Goal: Obtain resource: Download file/media

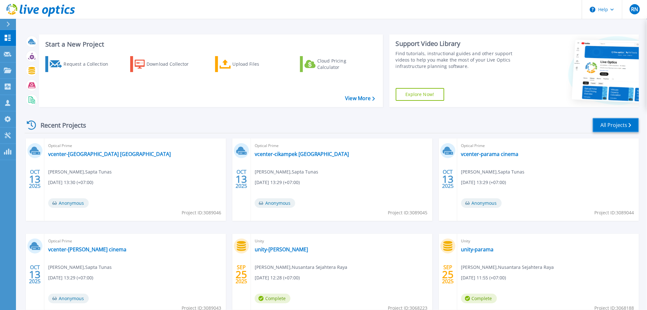
click at [598, 125] on link "All Projects" at bounding box center [616, 125] width 46 height 14
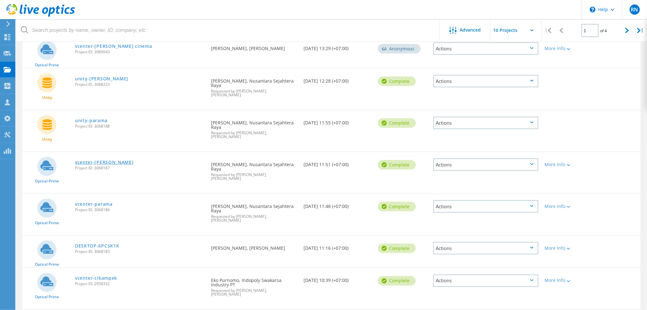
scroll to position [181, 0]
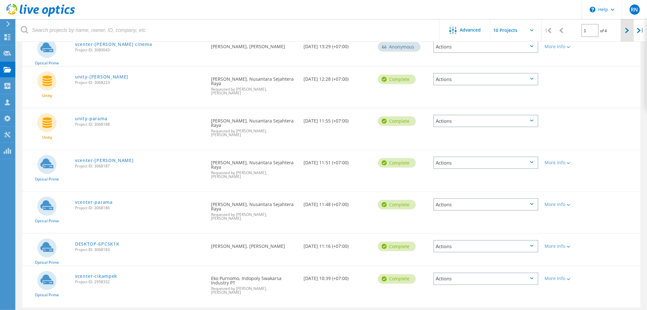
click at [628, 33] on div at bounding box center [627, 30] width 13 height 23
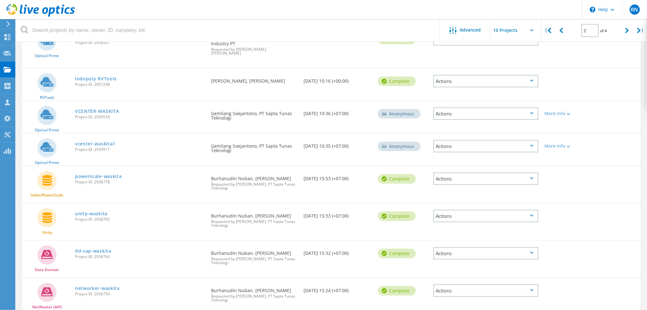
scroll to position [0, 0]
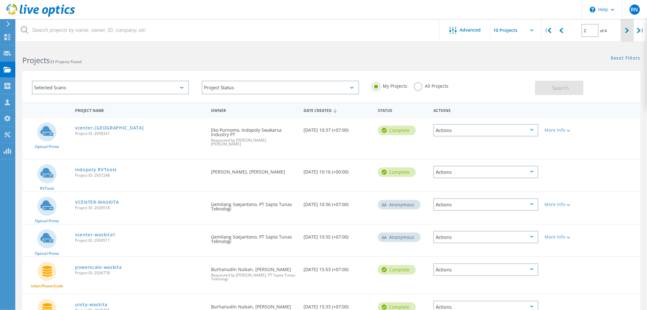
click at [630, 35] on div at bounding box center [627, 30] width 13 height 23
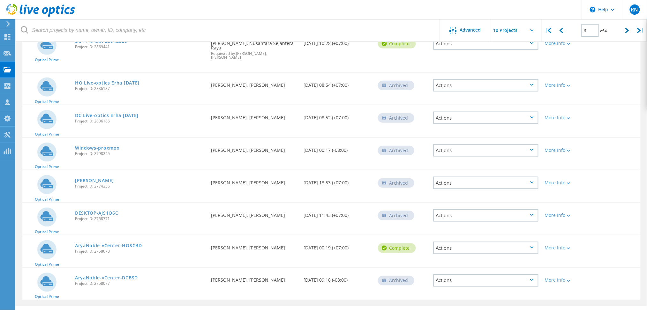
scroll to position [0, 0]
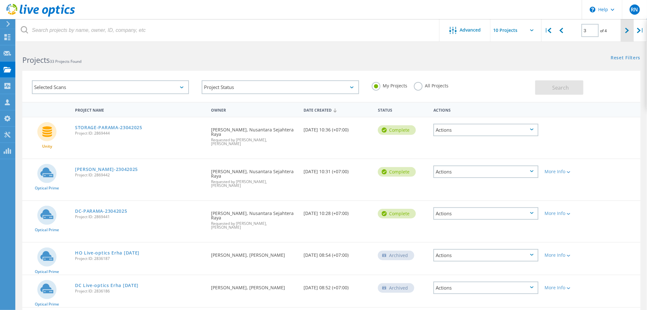
click at [624, 31] on div at bounding box center [627, 30] width 13 height 23
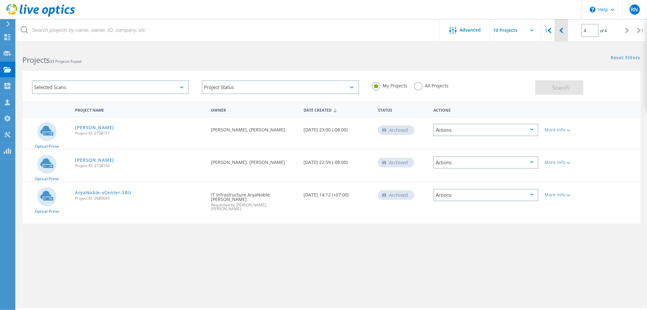
click at [560, 34] on div at bounding box center [561, 30] width 13 height 23
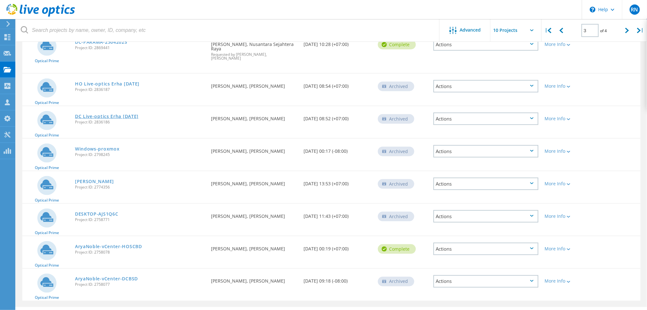
scroll to position [170, 0]
click at [560, 30] on icon at bounding box center [561, 30] width 4 height 5
type input "2"
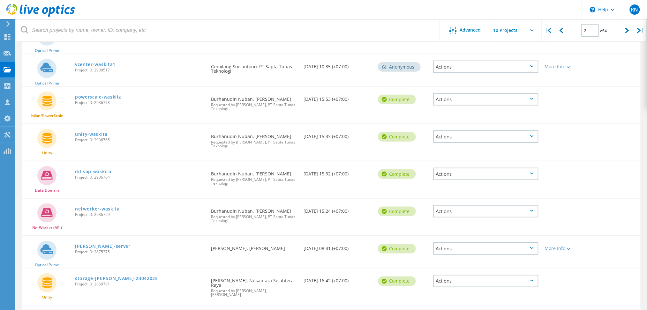
scroll to position [184, 0]
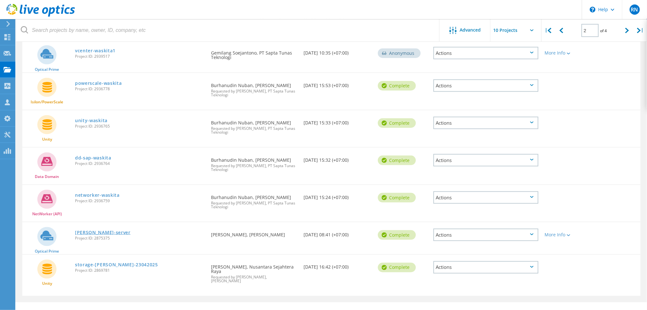
drag, startPoint x: 100, startPoint y: 231, endPoint x: 91, endPoint y: 225, distance: 10.8
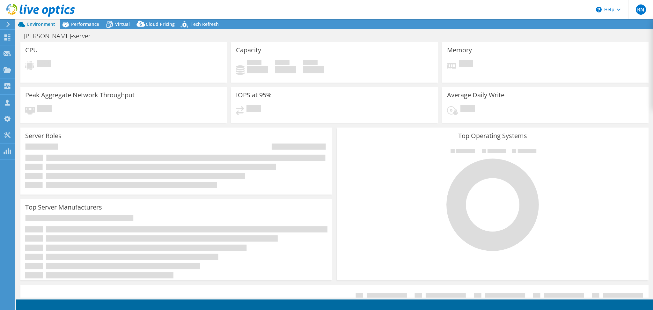
select select "USD"
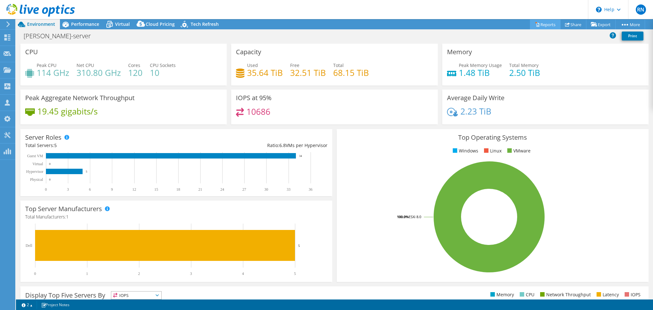
click at [547, 24] on link "Reports" at bounding box center [545, 24] width 31 height 10
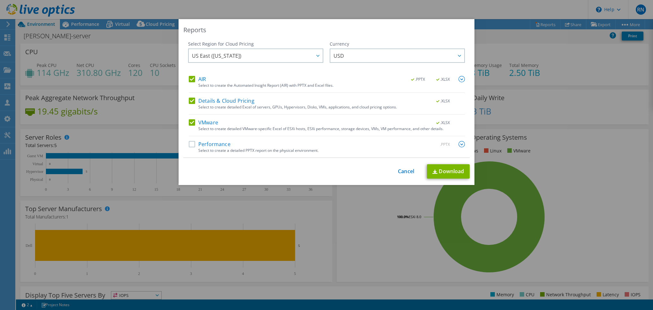
click at [183, 99] on div "Select Region for Cloud Pricing Asia Pacific ([GEOGRAPHIC_DATA]) [GEOGRAPHIC_DA…" at bounding box center [326, 99] width 287 height 117
click at [189, 100] on label "Details & Cloud Pricing" at bounding box center [222, 101] width 66 height 6
click at [0, 0] on input "Details & Cloud Pricing" at bounding box center [0, 0] width 0 height 0
drag, startPoint x: 187, startPoint y: 81, endPoint x: 203, endPoint y: 88, distance: 17.4
click at [189, 80] on label "AIR" at bounding box center [197, 79] width 17 height 6
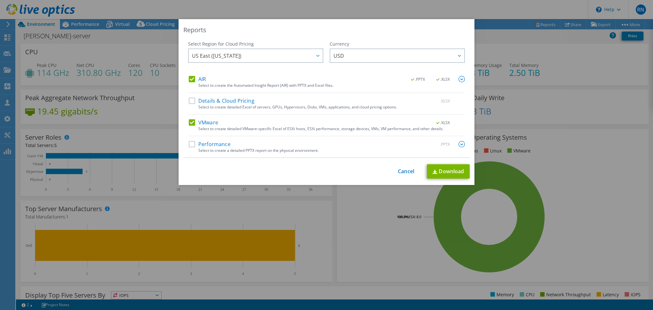
click at [0, 0] on input "AIR" at bounding box center [0, 0] width 0 height 0
click at [440, 175] on link "Download" at bounding box center [448, 171] width 43 height 14
click at [509, 150] on div "Reports Select Region for Cloud Pricing Asia Pacific ([GEOGRAPHIC_DATA]) [GEOGR…" at bounding box center [326, 155] width 653 height 272
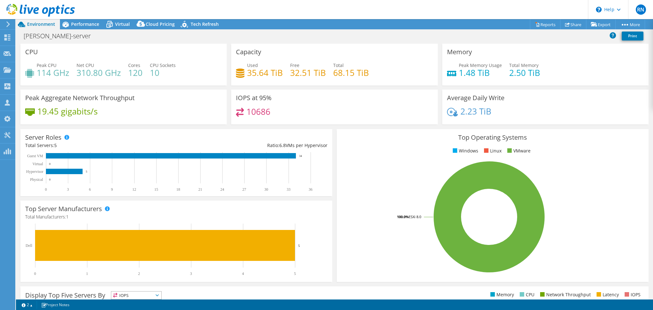
scroll to position [154, 0]
drag, startPoint x: 290, startPoint y: 181, endPoint x: 332, endPoint y: 182, distance: 42.4
click at [290, 181] on rect at bounding box center [173, 172] width 296 height 40
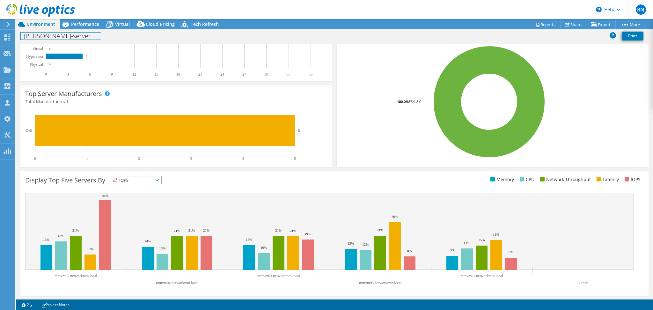
click at [82, 29] on div "[PERSON_NAME]-server Print" at bounding box center [335, 36] width 638 height 14
click at [370, 139] on rect at bounding box center [490, 102] width 296 height 112
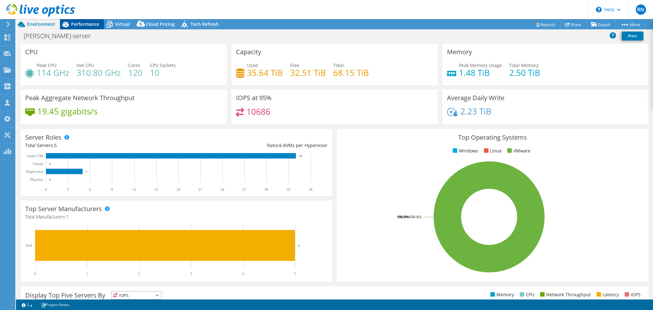
click at [70, 21] on icon at bounding box center [65, 24] width 11 height 11
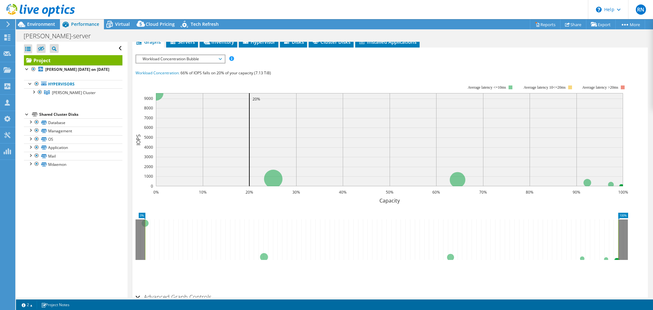
scroll to position [154, 0]
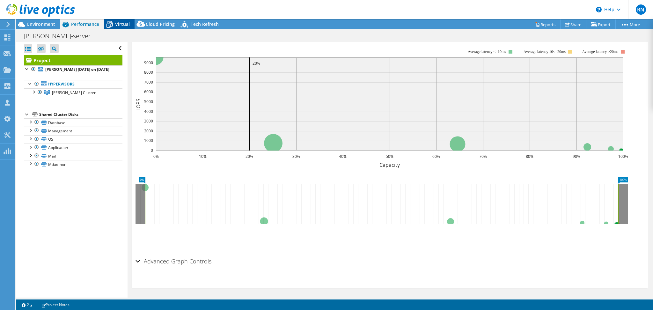
click at [127, 25] on span "Virtual" at bounding box center [122, 24] width 15 height 6
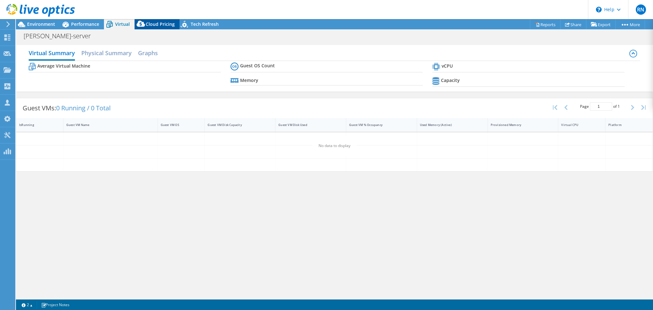
click at [147, 25] on span "Cloud Pricing" at bounding box center [160, 24] width 29 height 6
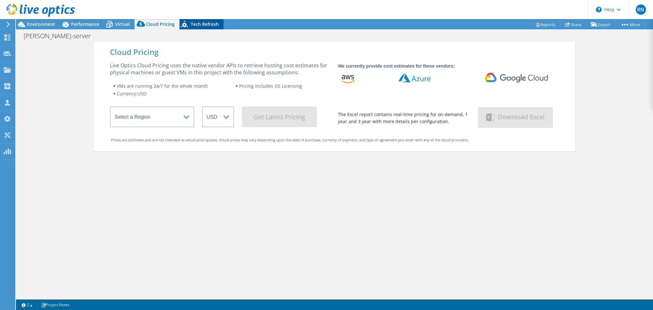
click at [192, 25] on span "Tech Refresh" at bounding box center [205, 24] width 28 height 6
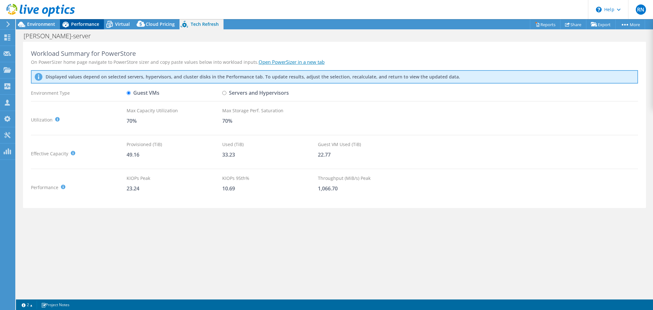
click at [79, 24] on span "Performance" at bounding box center [85, 24] width 28 height 6
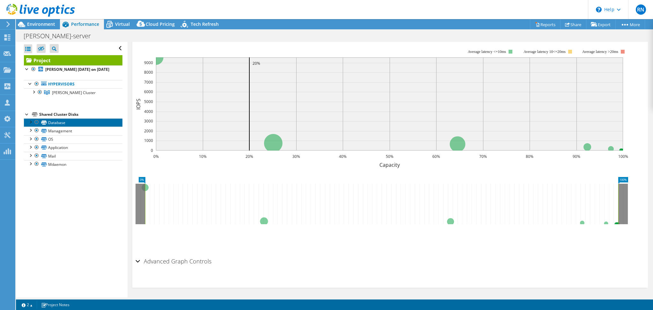
click at [49, 123] on link "Database" at bounding box center [73, 122] width 99 height 8
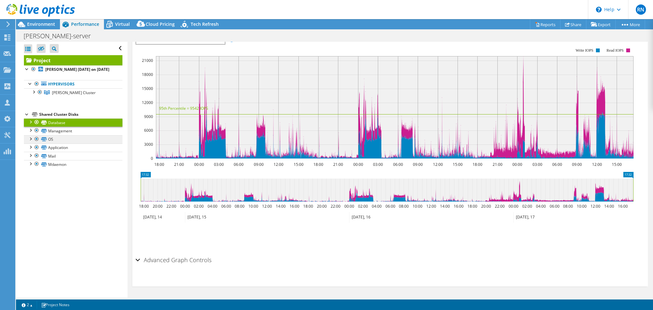
scroll to position [152, 0]
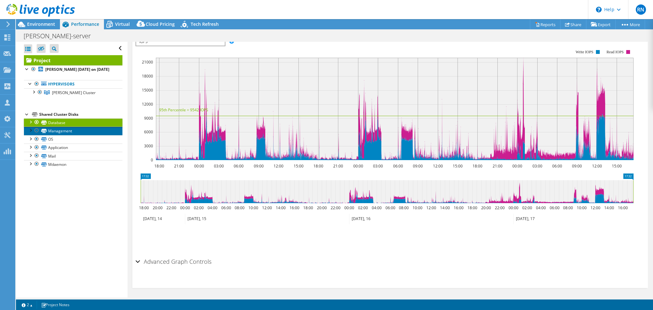
click at [68, 134] on link "Management" at bounding box center [73, 131] width 99 height 8
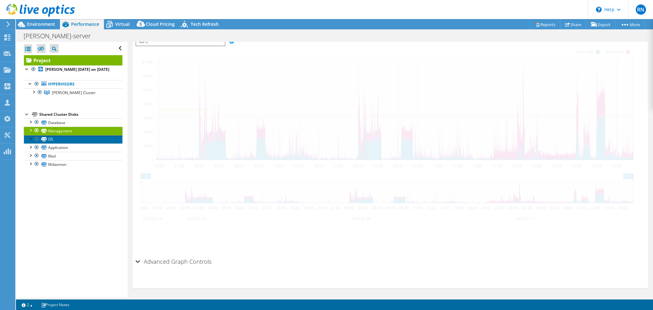
click at [66, 142] on link "OS" at bounding box center [73, 139] width 99 height 8
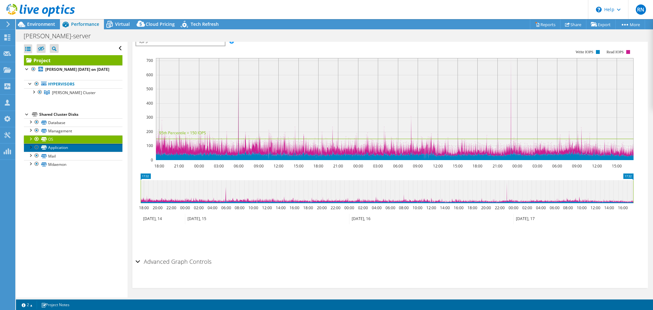
click at [70, 149] on link "Application" at bounding box center [73, 148] width 99 height 8
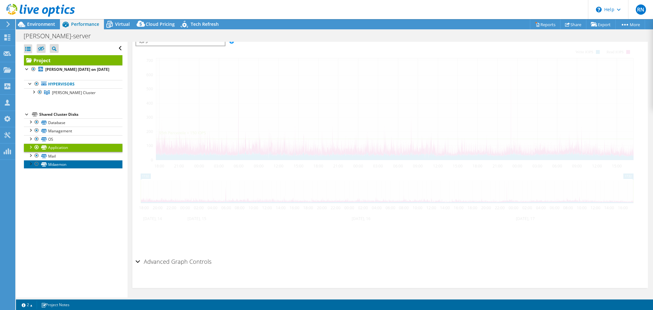
click at [66, 161] on link "Mdaemon" at bounding box center [73, 164] width 99 height 8
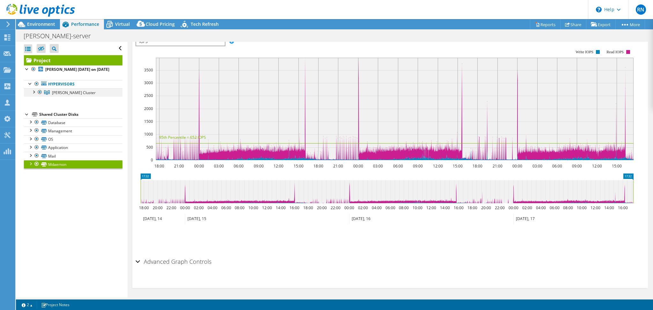
click at [31, 93] on div at bounding box center [33, 91] width 6 height 6
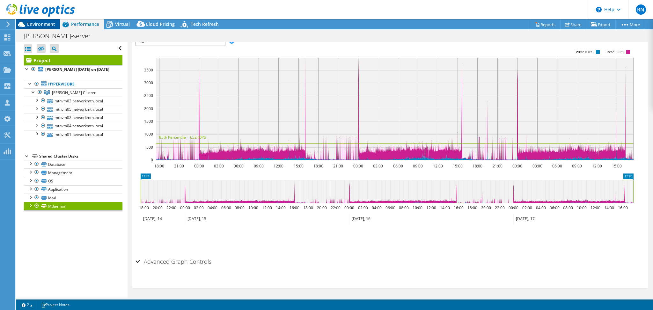
click at [41, 29] on div "Environment" at bounding box center [38, 24] width 44 height 10
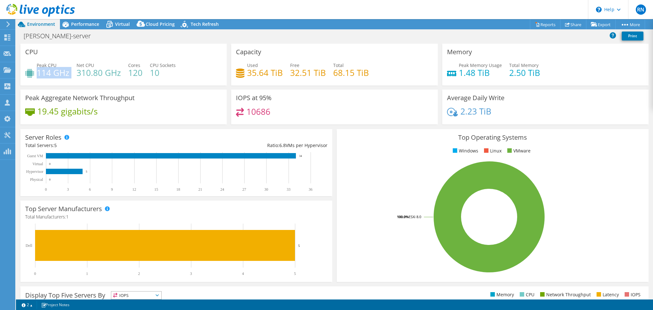
drag, startPoint x: 37, startPoint y: 74, endPoint x: 75, endPoint y: 79, distance: 38.3
click at [75, 79] on div "Peak CPU 114 GHz Net CPU 310.80 GHz Cores 120 CPU Sockets 10" at bounding box center [123, 72] width 197 height 21
drag, startPoint x: 242, startPoint y: 94, endPoint x: 249, endPoint y: 90, distance: 8.9
click at [242, 94] on h3 "IOPS at 95%" at bounding box center [254, 97] width 36 height 7
